Goal: Check status: Check status

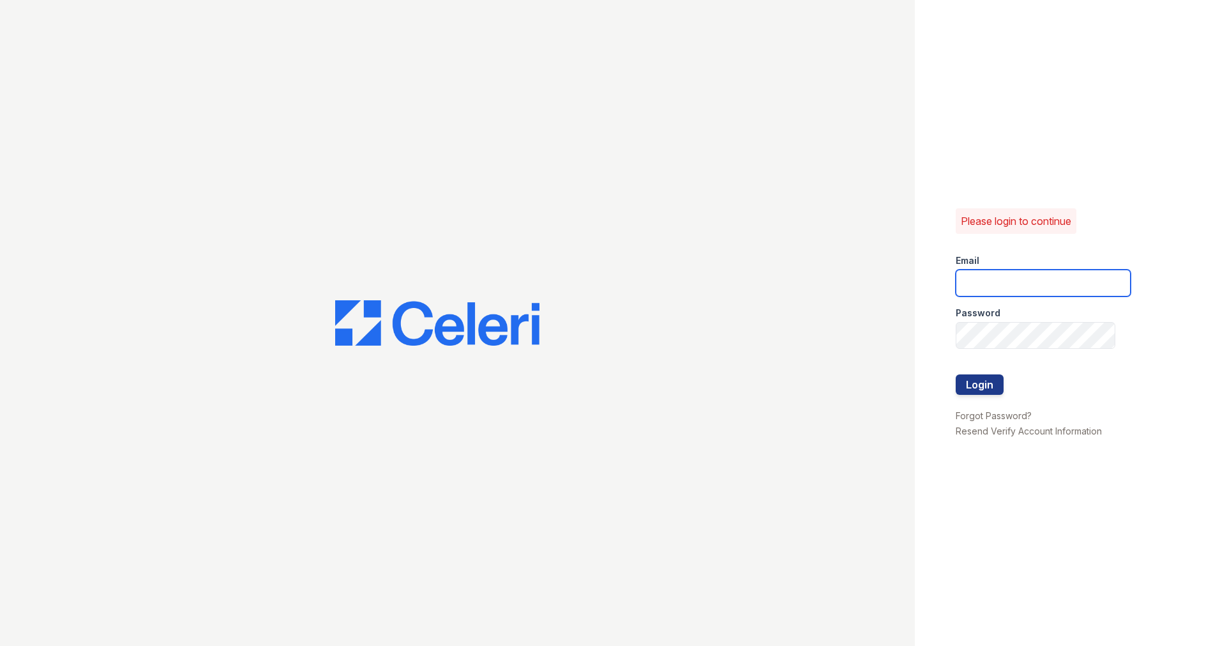
type input "[EMAIL_ADDRESS][DOMAIN_NAME]"
click at [296, 141] on div at bounding box center [457, 323] width 915 height 646
click at [992, 390] on button "Login" at bounding box center [980, 384] width 48 height 20
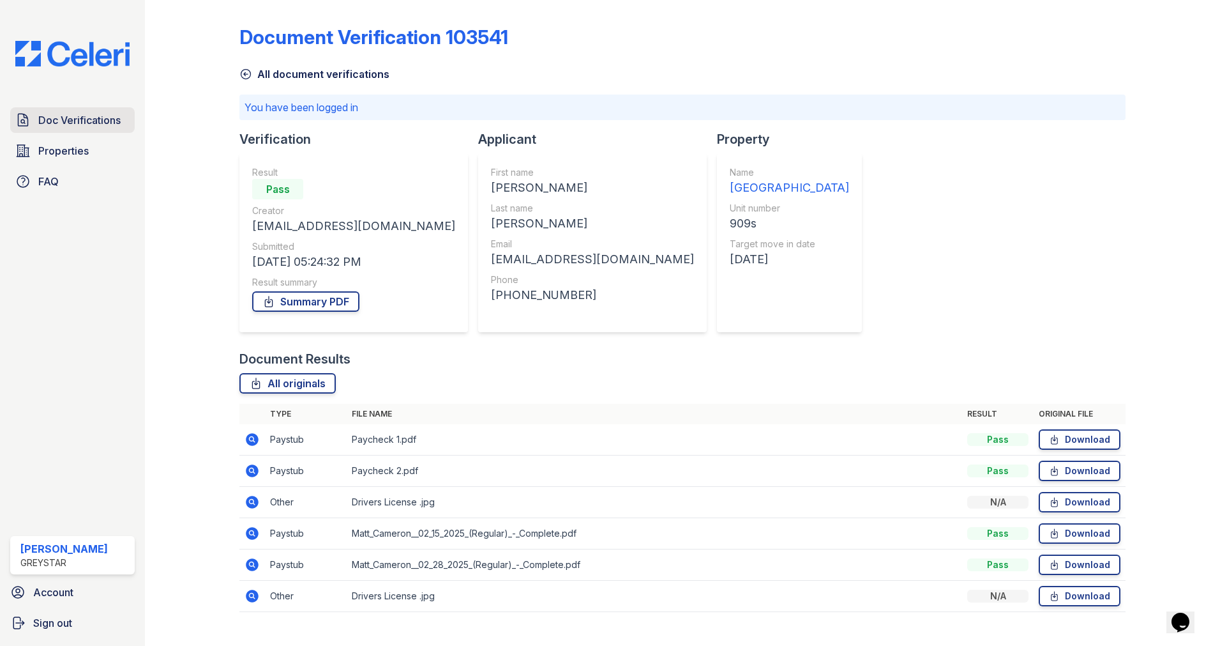
click at [90, 127] on span "Doc Verifications" at bounding box center [79, 119] width 82 height 15
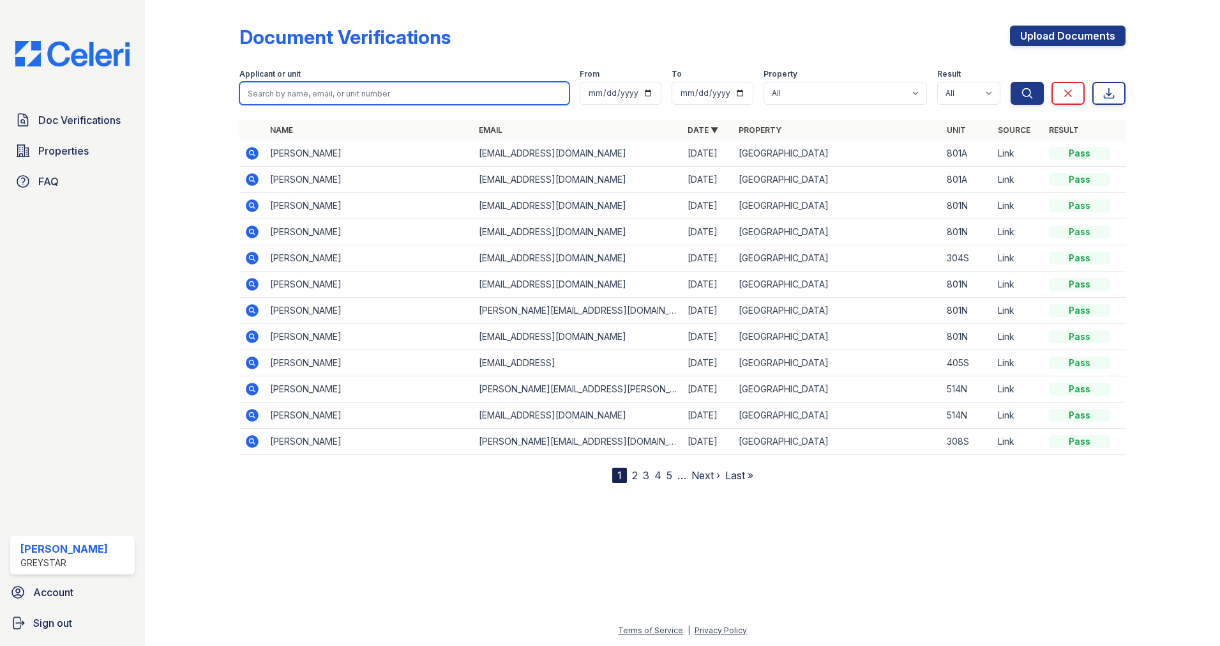
click at [337, 96] on input "search" at bounding box center [404, 93] width 330 height 23
click at [250, 259] on icon at bounding box center [252, 258] width 13 height 13
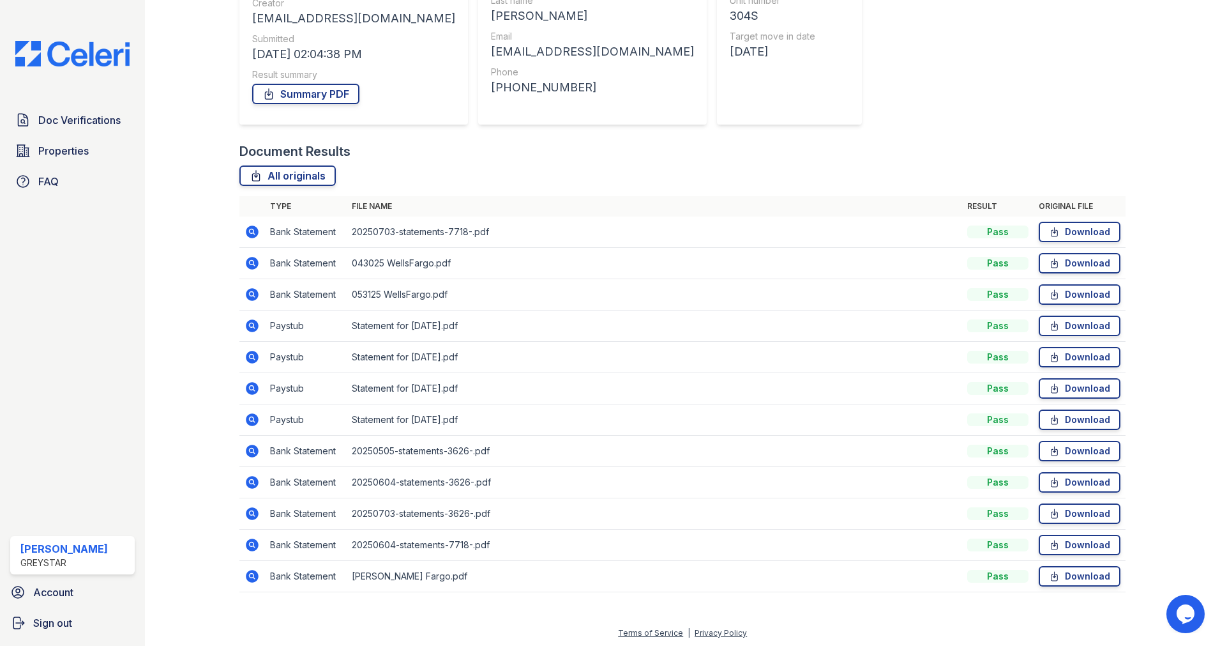
scroll to position [174, 0]
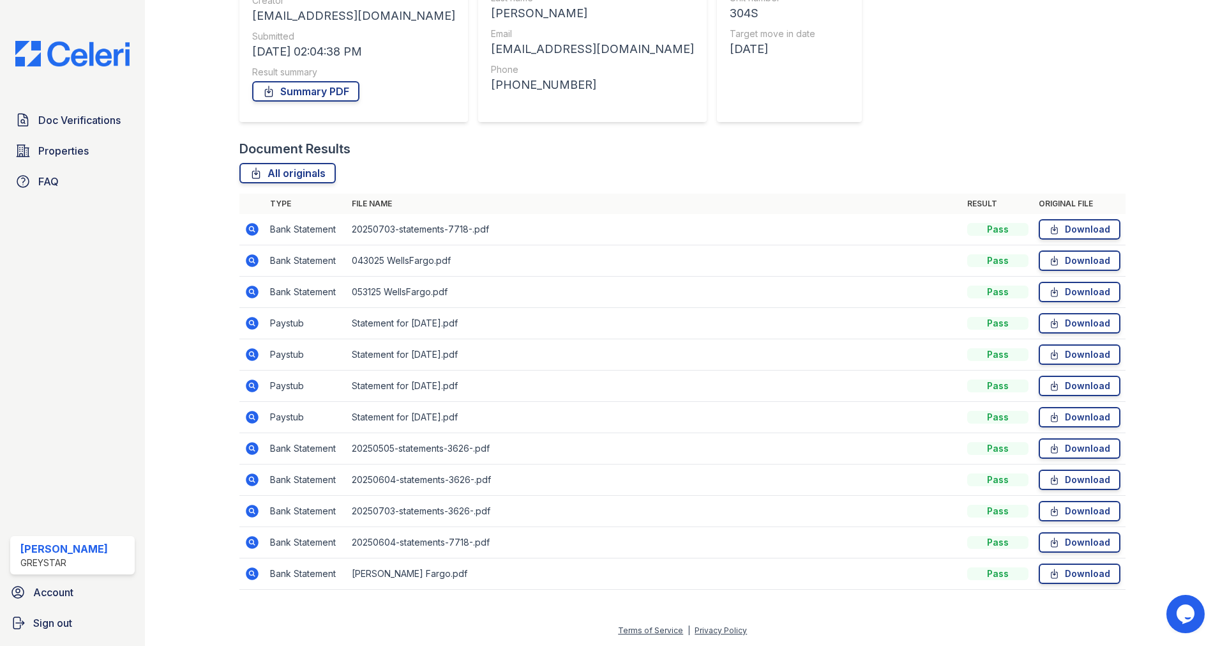
click at [252, 324] on icon at bounding box center [252, 322] width 15 height 15
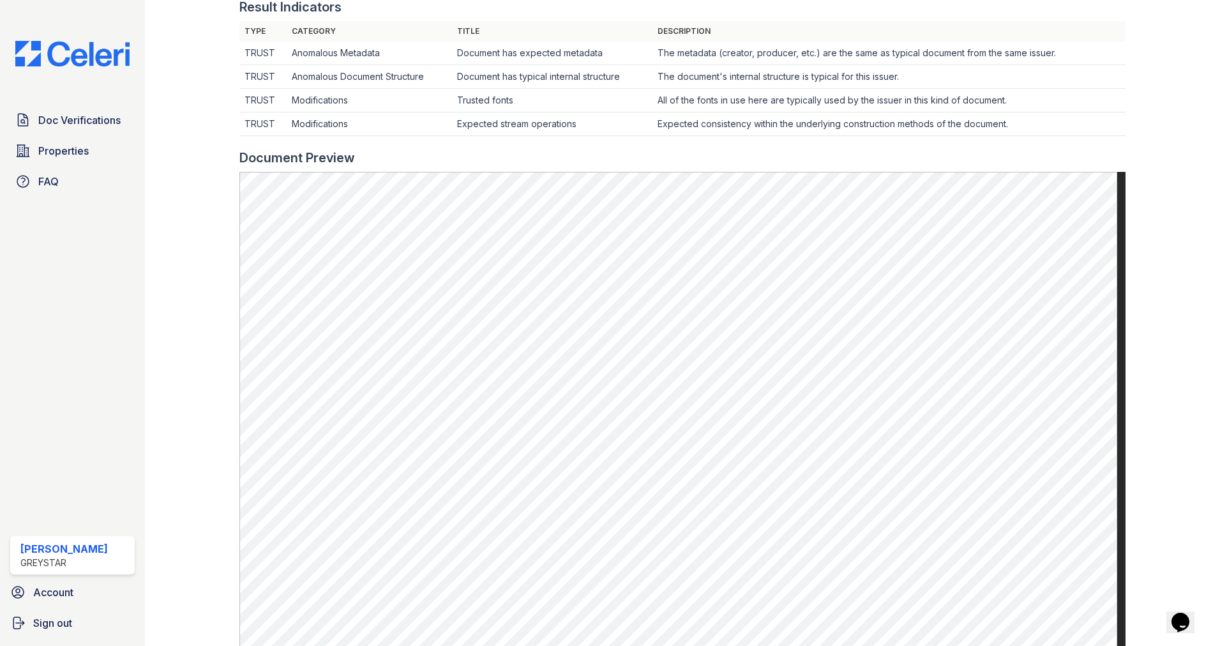
scroll to position [383, 0]
